Goal: Information Seeking & Learning: Learn about a topic

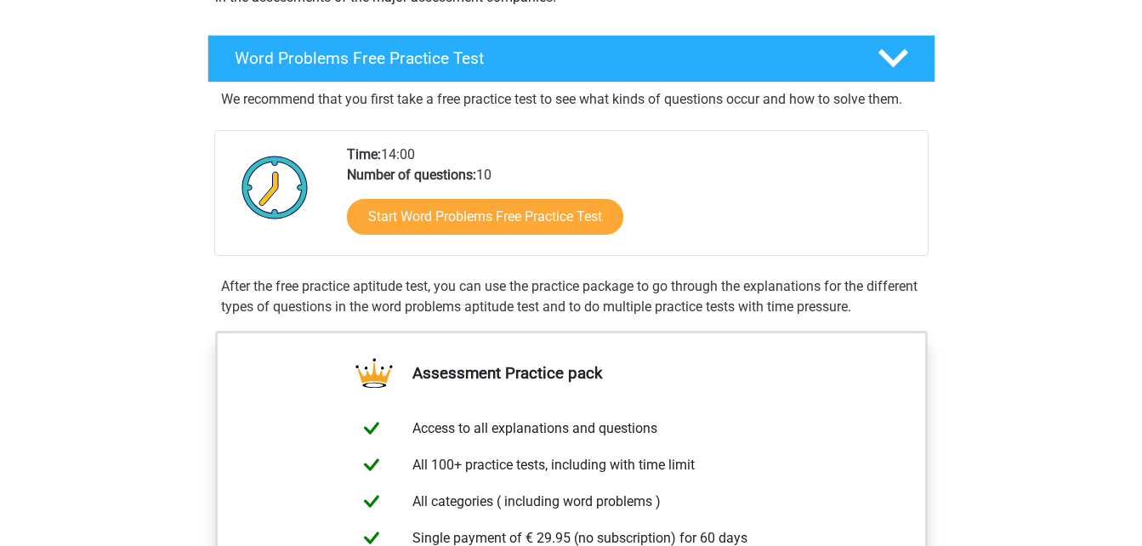
scroll to position [245, 0]
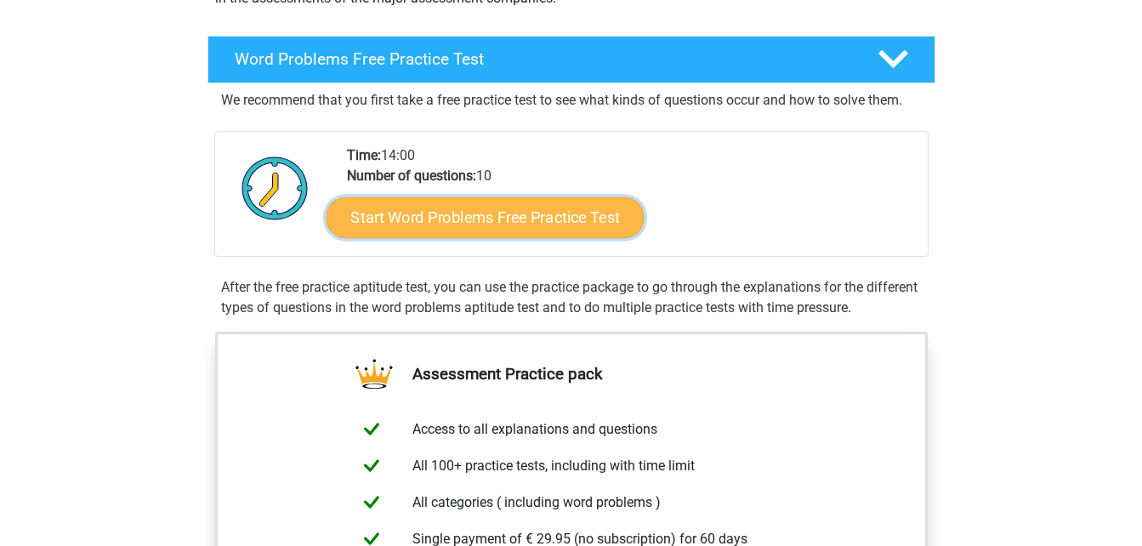
drag, startPoint x: 0, startPoint y: 0, endPoint x: 428, endPoint y: 225, distance: 483.1
click at [428, 225] on link "Start Word Problems Free Practice Test" at bounding box center [485, 216] width 318 height 41
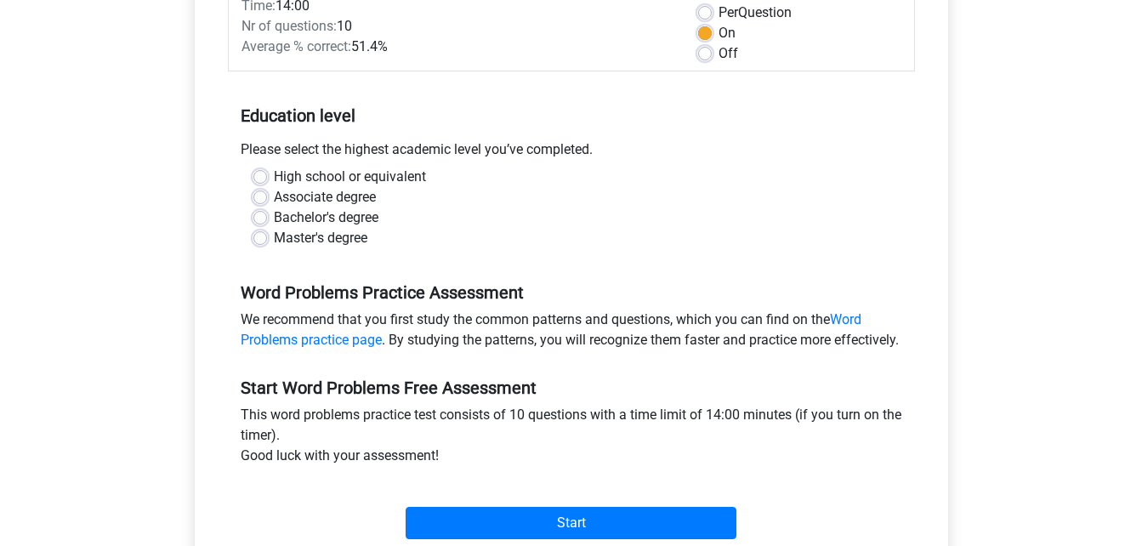
scroll to position [260, 0]
click at [274, 219] on label "Bachelor's degree" at bounding box center [326, 217] width 105 height 20
click at [260, 219] on input "Bachelor's degree" at bounding box center [260, 215] width 14 height 17
radio input "true"
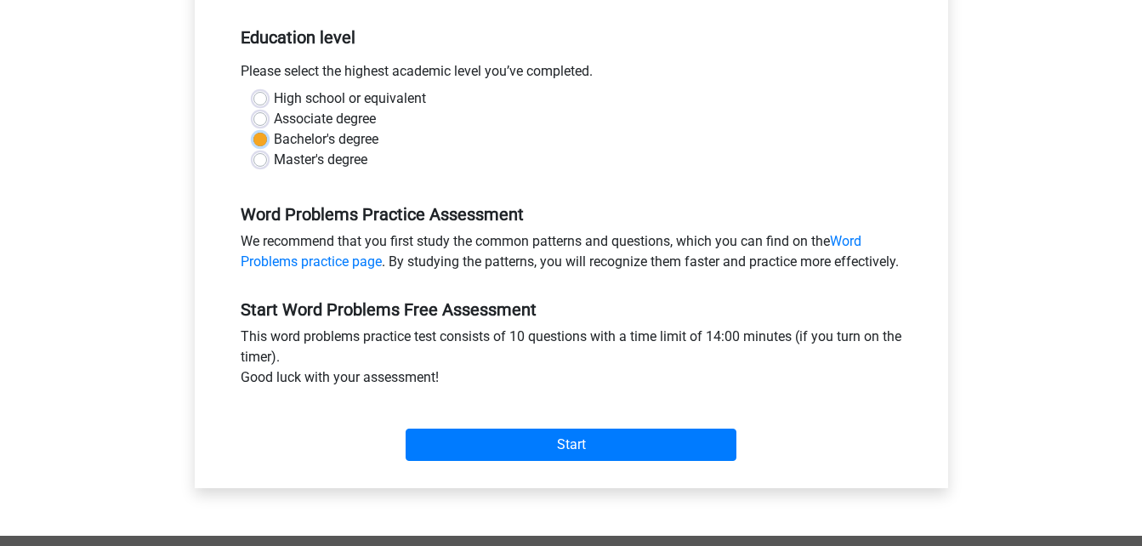
scroll to position [339, 0]
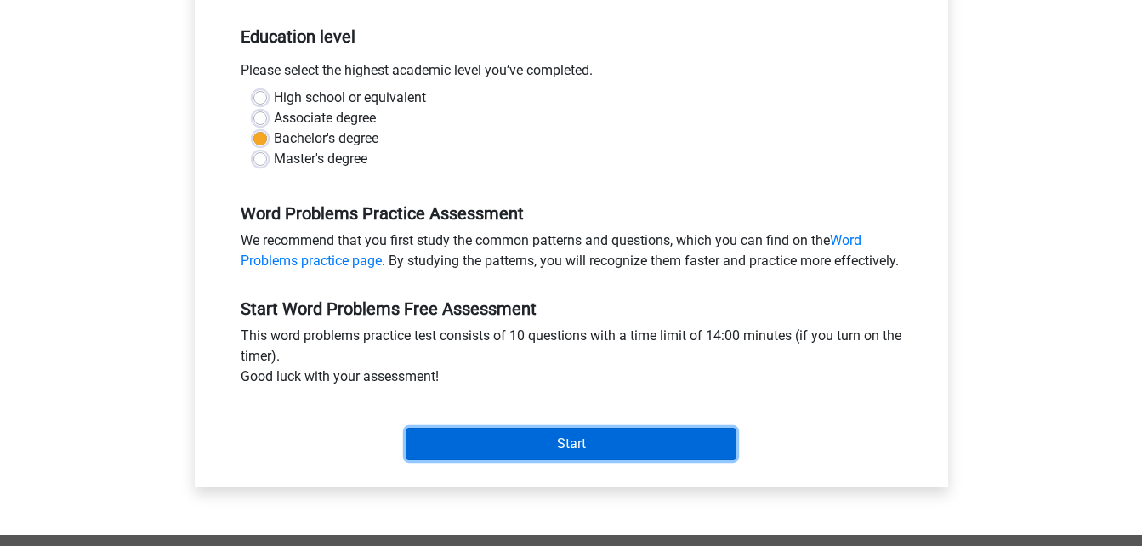
click at [469, 451] on input "Start" at bounding box center [571, 444] width 331 height 32
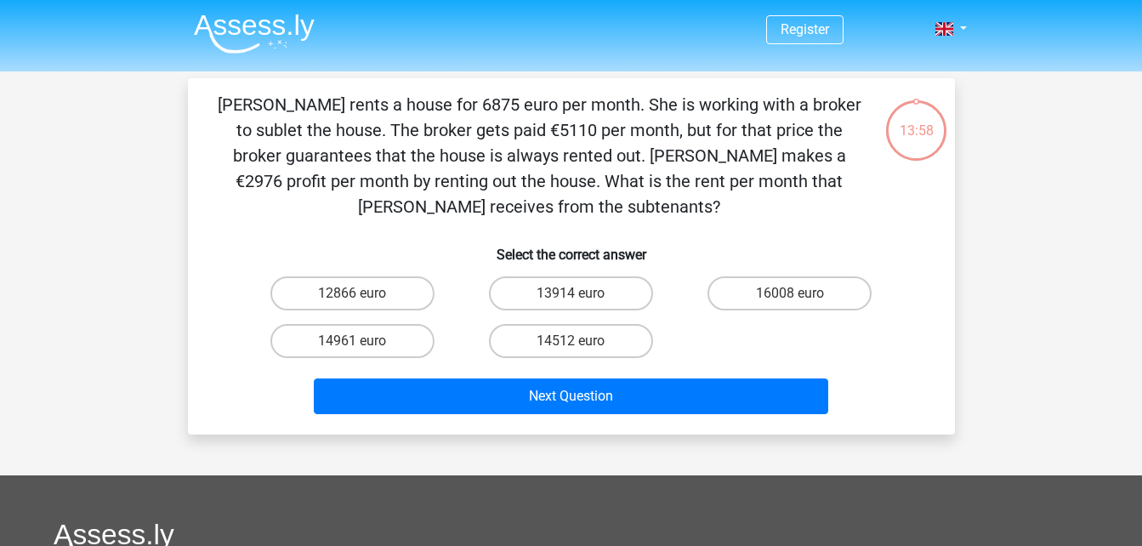
click at [242, 106] on p "[PERSON_NAME] rents a house for 6875 euro per month. She is working with a brok…" at bounding box center [539, 156] width 649 height 128
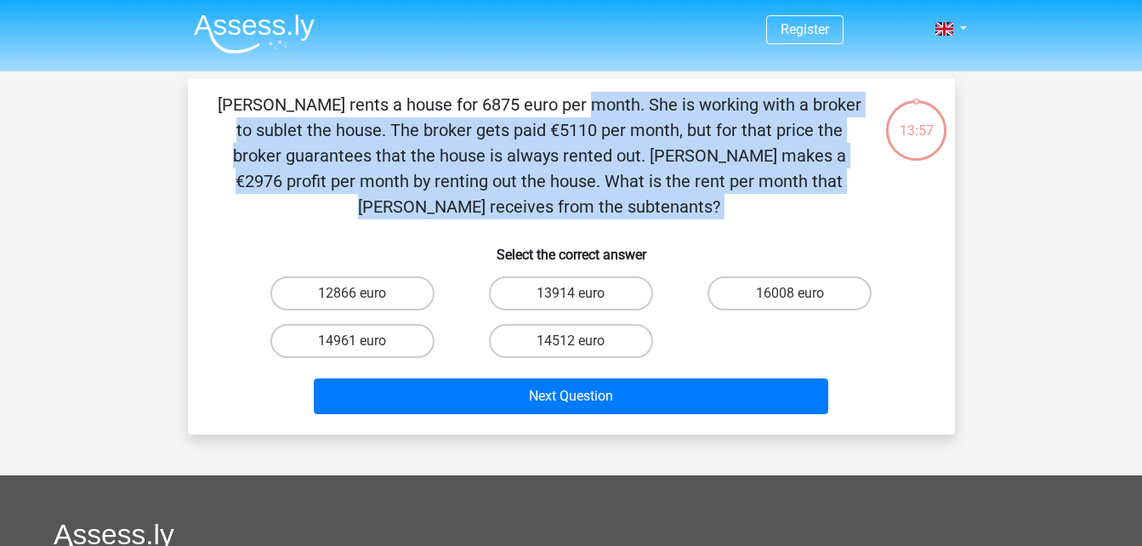
click at [242, 106] on p "[PERSON_NAME] rents a house for 6875 euro per month. She is working with a brok…" at bounding box center [539, 156] width 649 height 128
drag, startPoint x: 242, startPoint y: 106, endPoint x: 382, endPoint y: 170, distance: 154.1
click at [382, 170] on p "[PERSON_NAME] rents a house for 6875 euro per month. She is working with a brok…" at bounding box center [539, 156] width 649 height 128
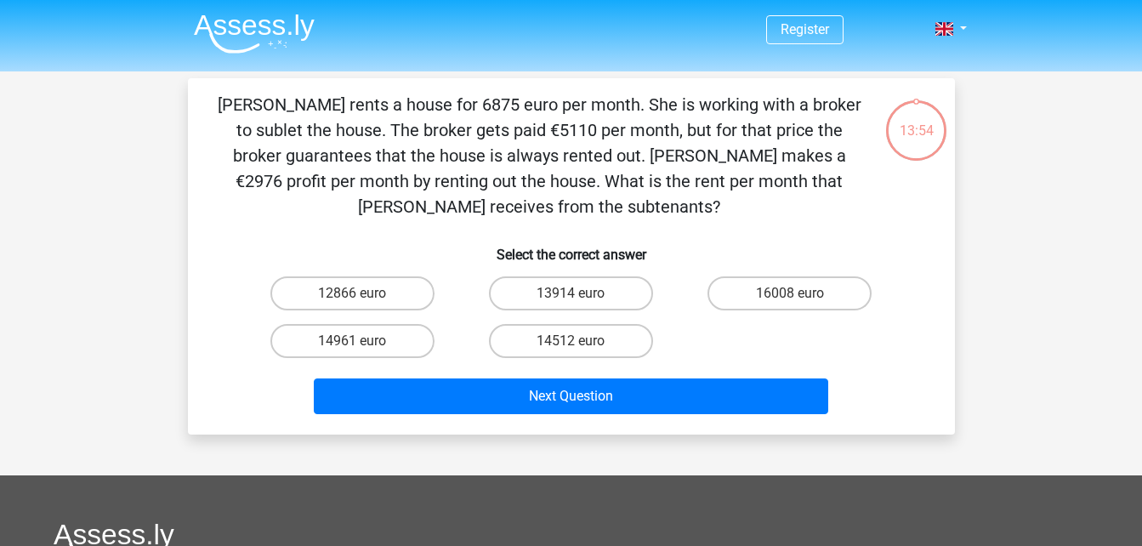
click at [382, 170] on p "[PERSON_NAME] rents a house for 6875 euro per month. She is working with a brok…" at bounding box center [539, 156] width 649 height 128
drag, startPoint x: 382, startPoint y: 170, endPoint x: 188, endPoint y: 185, distance: 194.4
click at [188, 185] on div "[PERSON_NAME] rents a house for 6875 euro per month. She is working with a brok…" at bounding box center [571, 256] width 767 height 356
drag, startPoint x: 229, startPoint y: 100, endPoint x: 588, endPoint y: 195, distance: 371.9
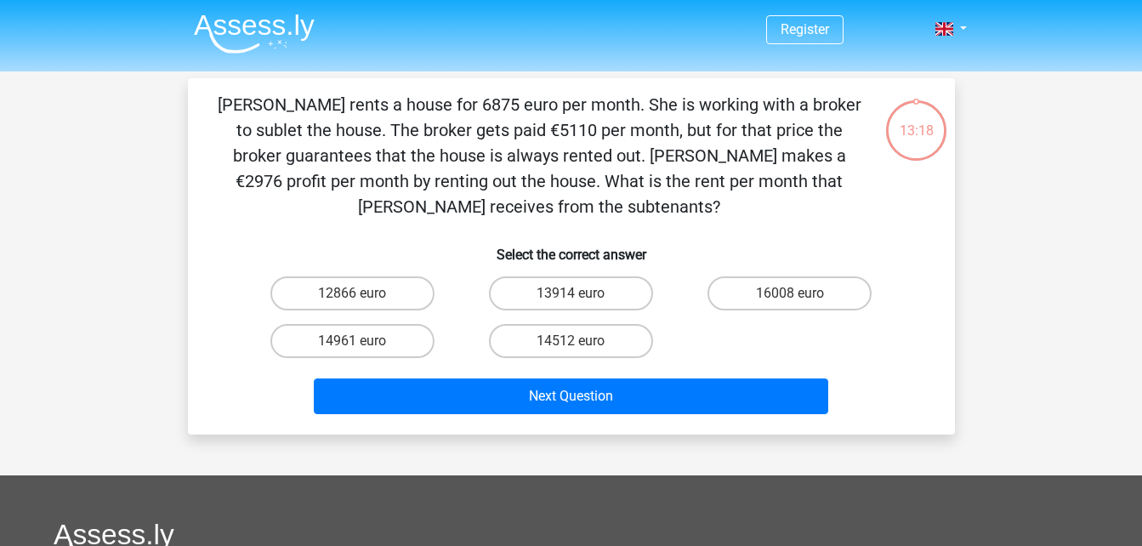
click at [588, 195] on p "[PERSON_NAME] rents a house for 6875 euro per month. She is working with a brok…" at bounding box center [539, 156] width 649 height 128
copy p "[PERSON_NAME] rents a house for 6875 euro per month. She is working with a brok…"
click at [580, 299] on input "13914 euro" at bounding box center [576, 298] width 11 height 11
radio input "true"
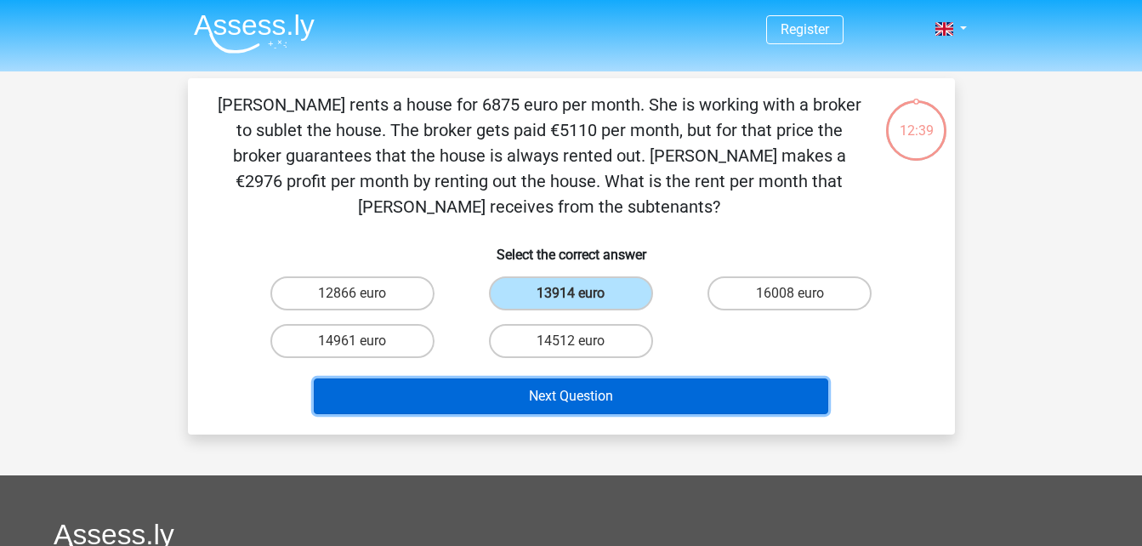
click at [589, 385] on button "Next Question" at bounding box center [571, 396] width 514 height 36
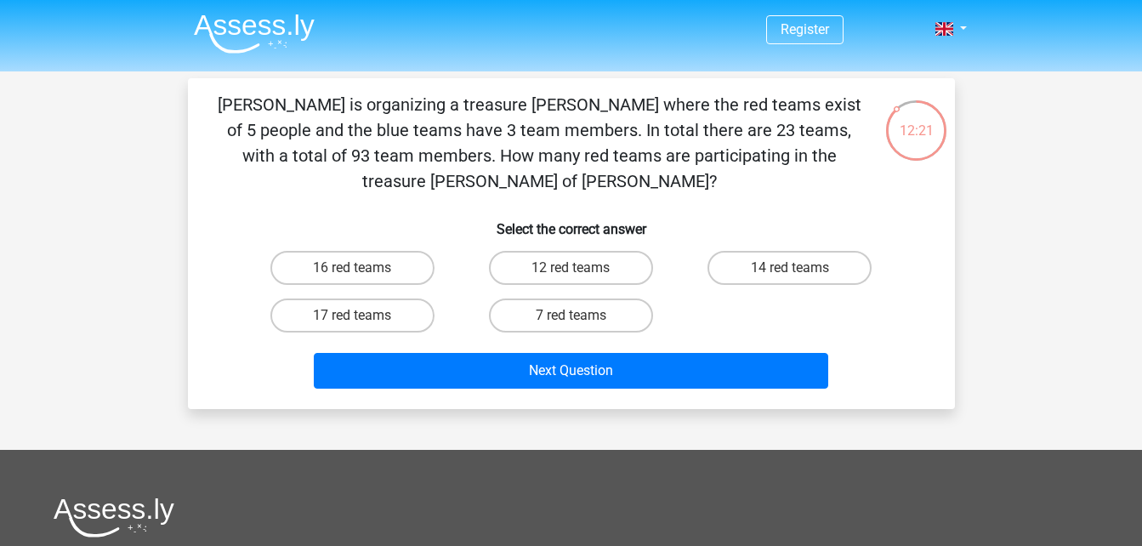
click at [219, 105] on p "[PERSON_NAME] is organizing a treasure [PERSON_NAME] where the red teams exist …" at bounding box center [539, 143] width 649 height 102
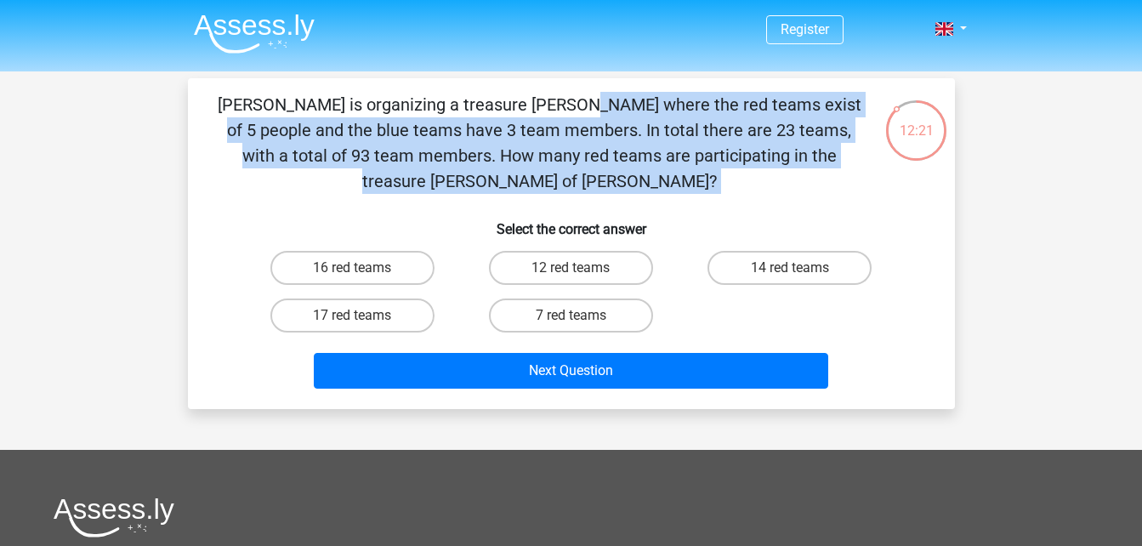
click at [219, 105] on p "[PERSON_NAME] is organizing a treasure [PERSON_NAME] where the red teams exist …" at bounding box center [539, 143] width 649 height 102
copy div "[PERSON_NAME] is organizing a treasure [PERSON_NAME] where the red teams exist …"
